Goal: Navigation & Orientation: Find specific page/section

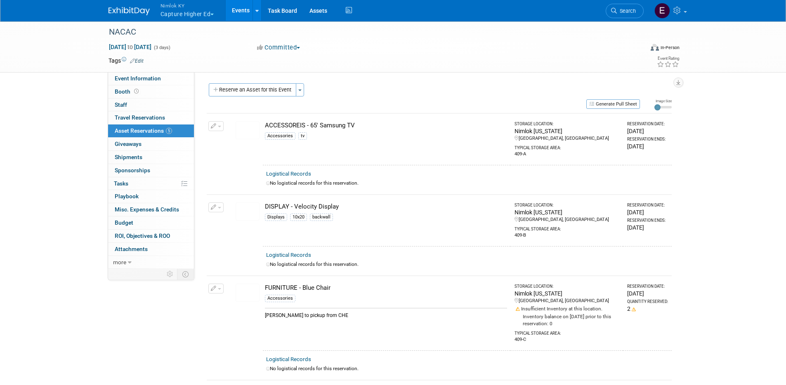
click at [182, 14] on button "Nimlok KY Capture Higher Ed" at bounding box center [192, 10] width 65 height 21
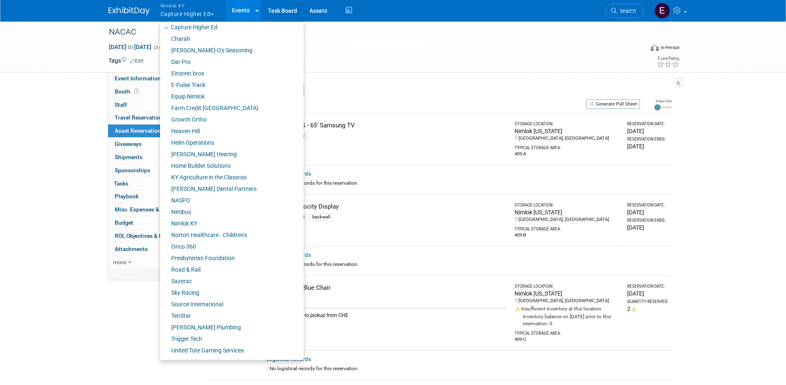
scroll to position [187, 0]
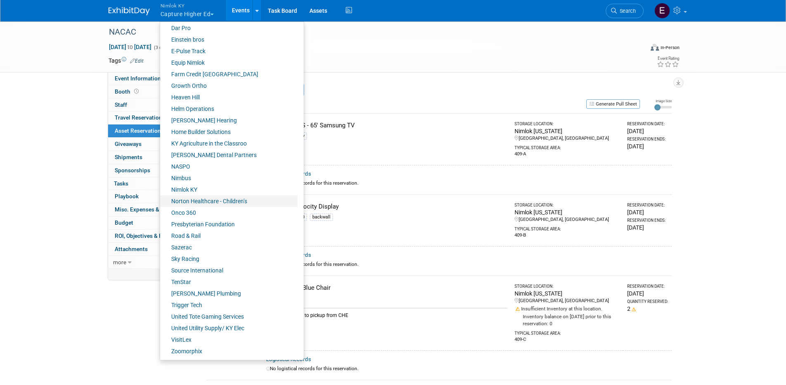
click at [199, 203] on link "Norton Healthcare - Children’s" at bounding box center [228, 202] width 137 height 12
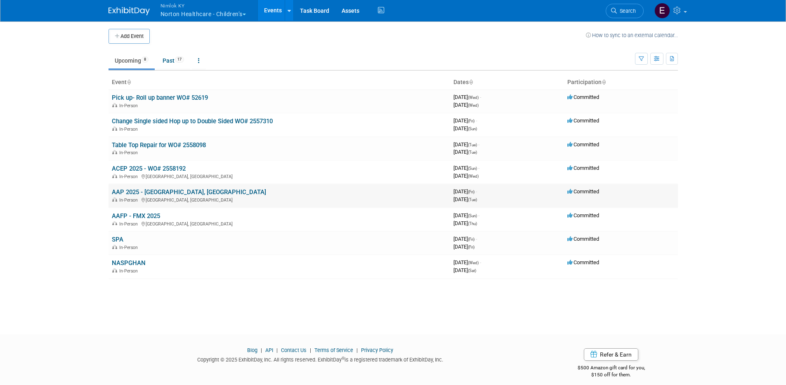
click at [142, 190] on link "AAP 2025 - Denver, CO" at bounding box center [189, 192] width 154 height 7
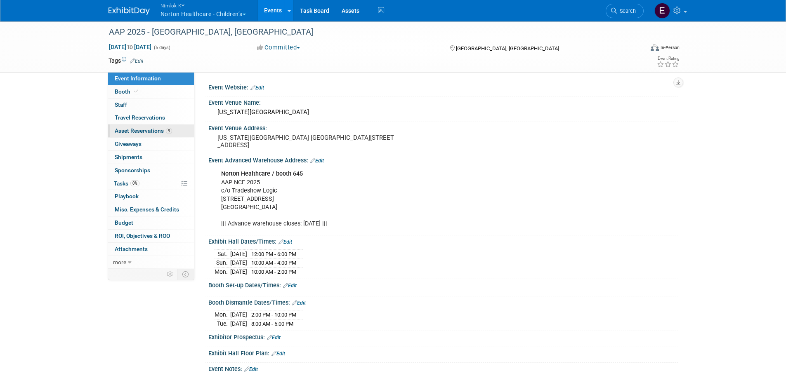
click at [140, 130] on span "Asset Reservations 9" at bounding box center [143, 130] width 57 height 7
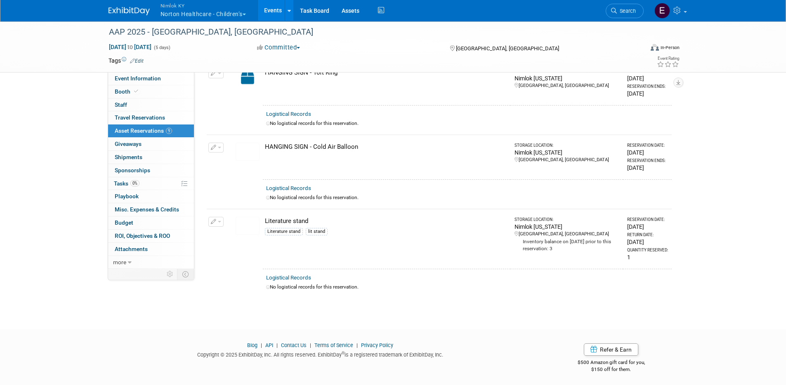
scroll to position [574, 0]
